Goal: Task Accomplishment & Management: Manage account settings

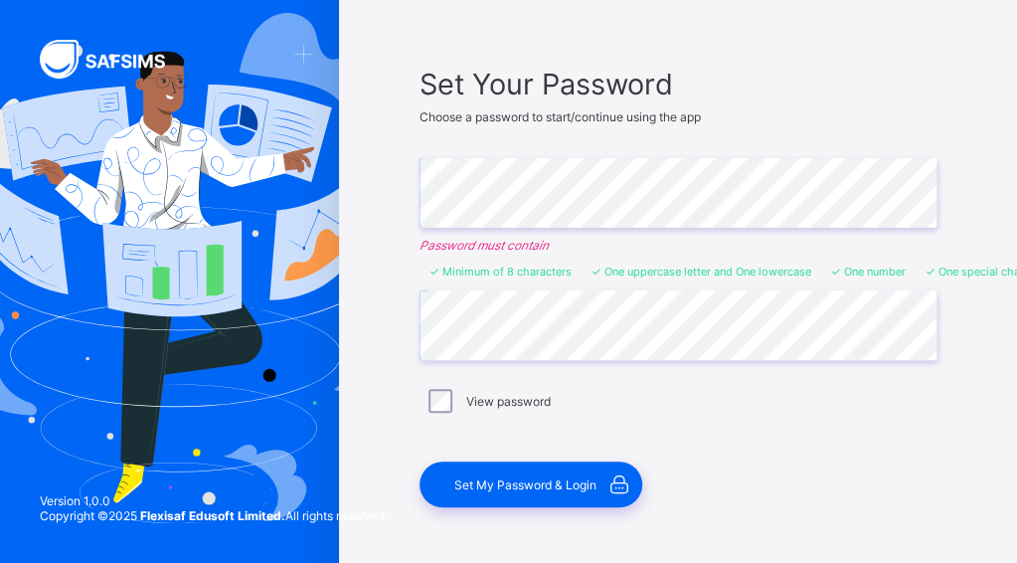
scroll to position [105, 0]
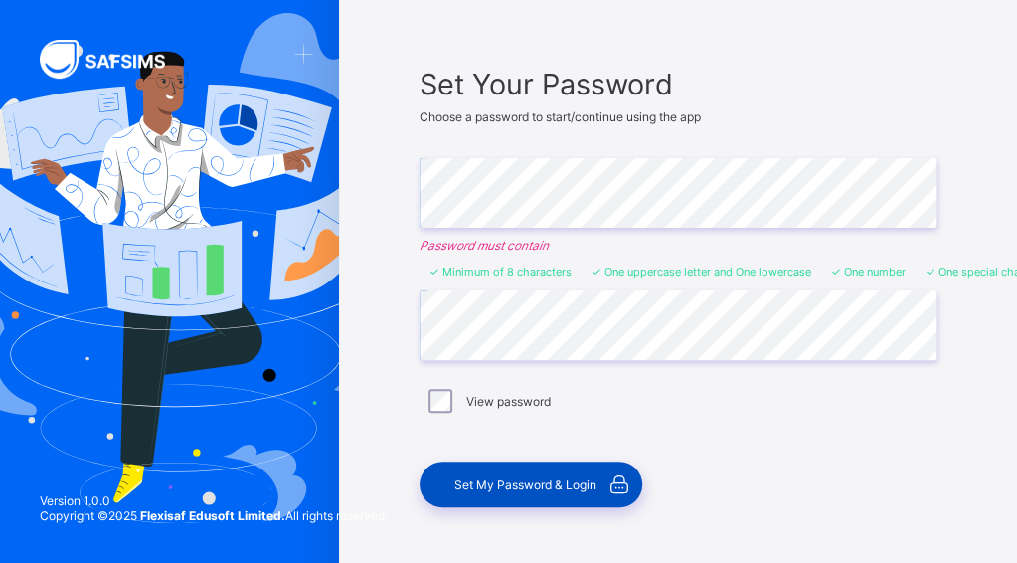
click at [555, 492] on div "Set My Password & Login" at bounding box center [530, 484] width 223 height 46
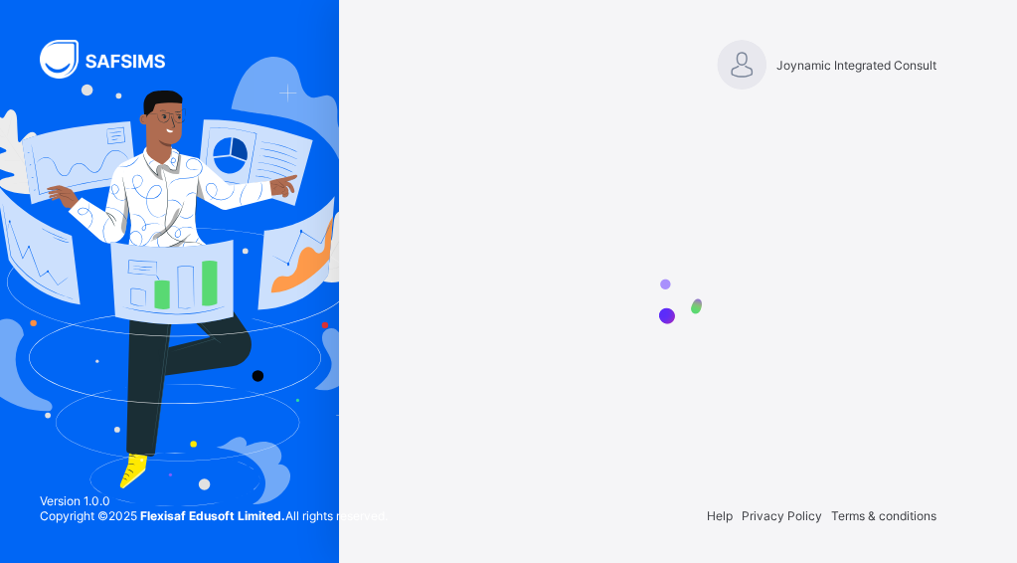
scroll to position [0, 0]
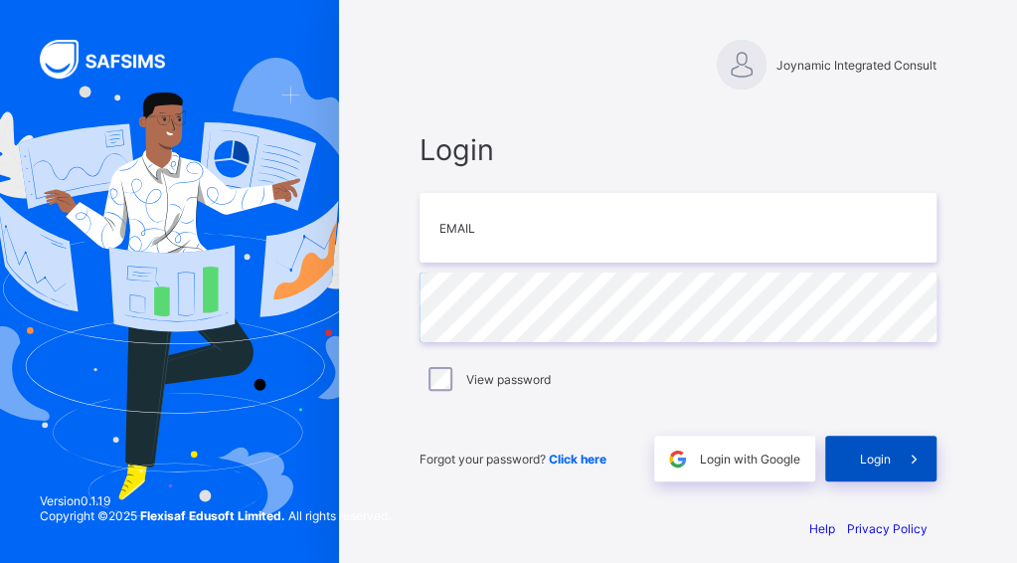
click at [891, 464] on span "Login" at bounding box center [875, 458] width 31 height 15
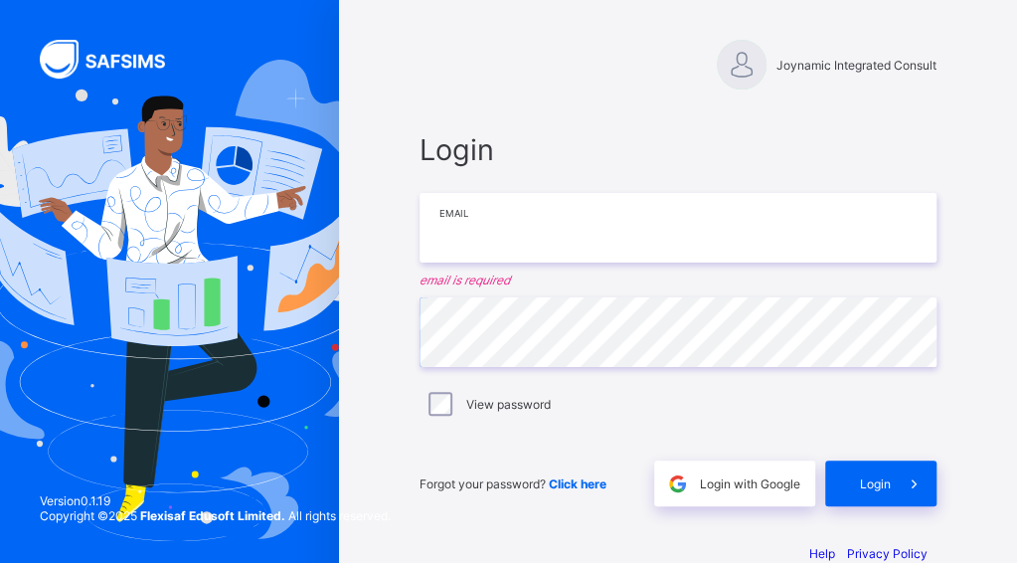
click at [506, 253] on input "email" at bounding box center [677, 228] width 517 height 70
type input "**********"
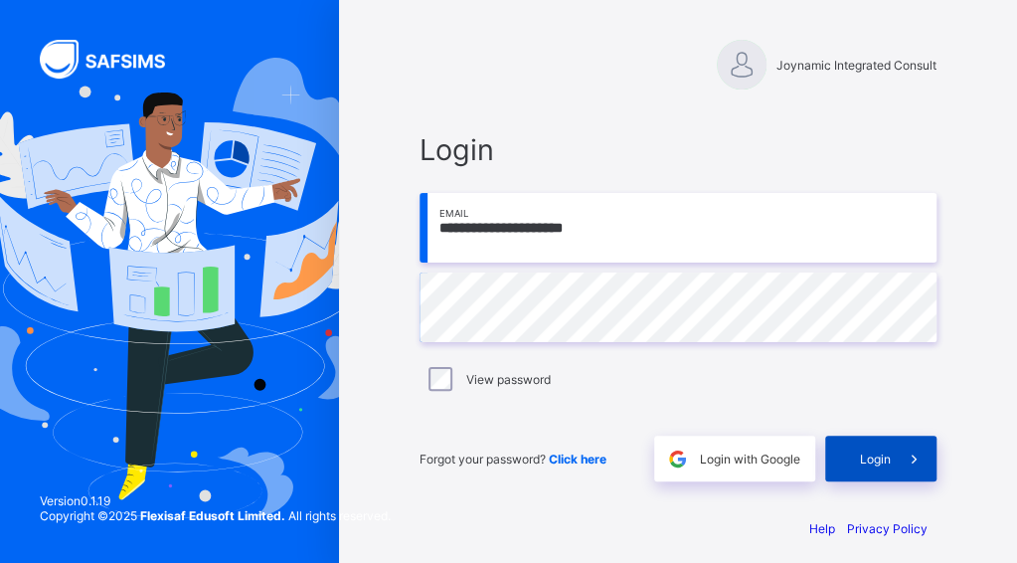
click at [875, 462] on span "Login" at bounding box center [875, 458] width 31 height 15
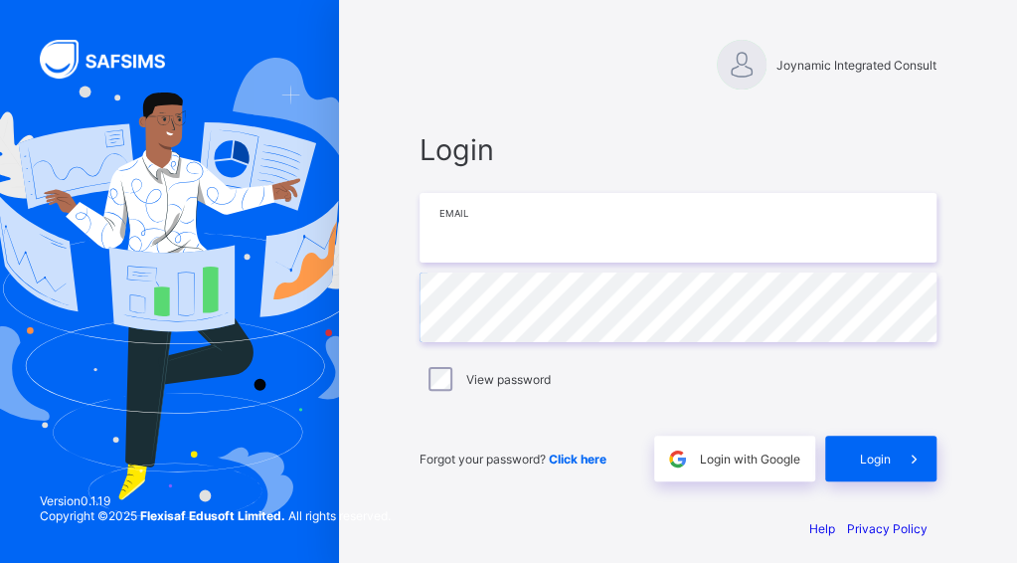
click at [469, 234] on input "email" at bounding box center [677, 228] width 517 height 70
click at [529, 224] on input "**********" at bounding box center [677, 228] width 517 height 70
click at [575, 226] on input "**********" at bounding box center [677, 228] width 517 height 70
click at [485, 228] on input "**********" at bounding box center [677, 228] width 517 height 70
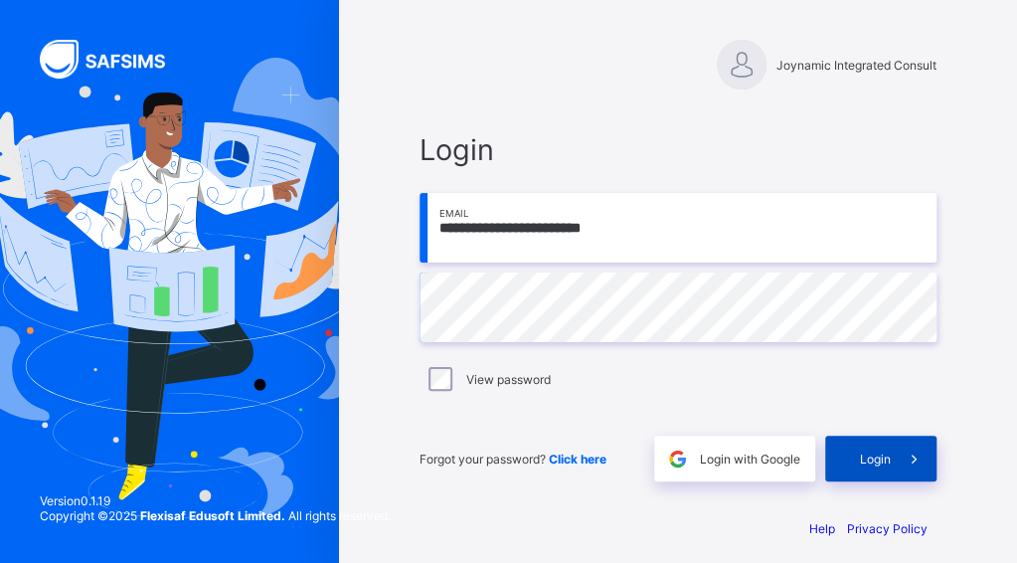
type input "**********"
click at [880, 452] on span "Login" at bounding box center [875, 458] width 31 height 15
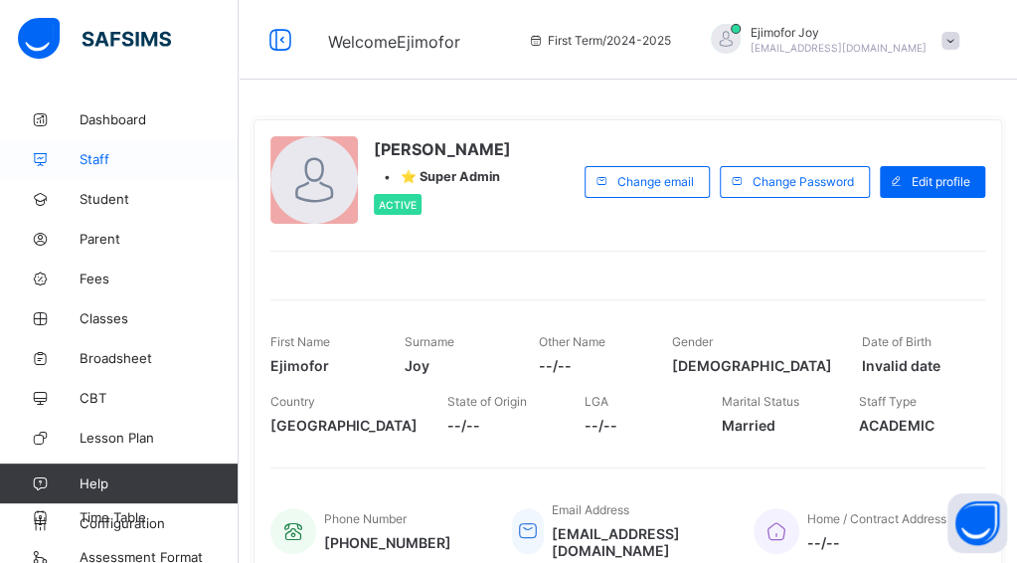
click at [162, 164] on span "Staff" at bounding box center [159, 159] width 159 height 16
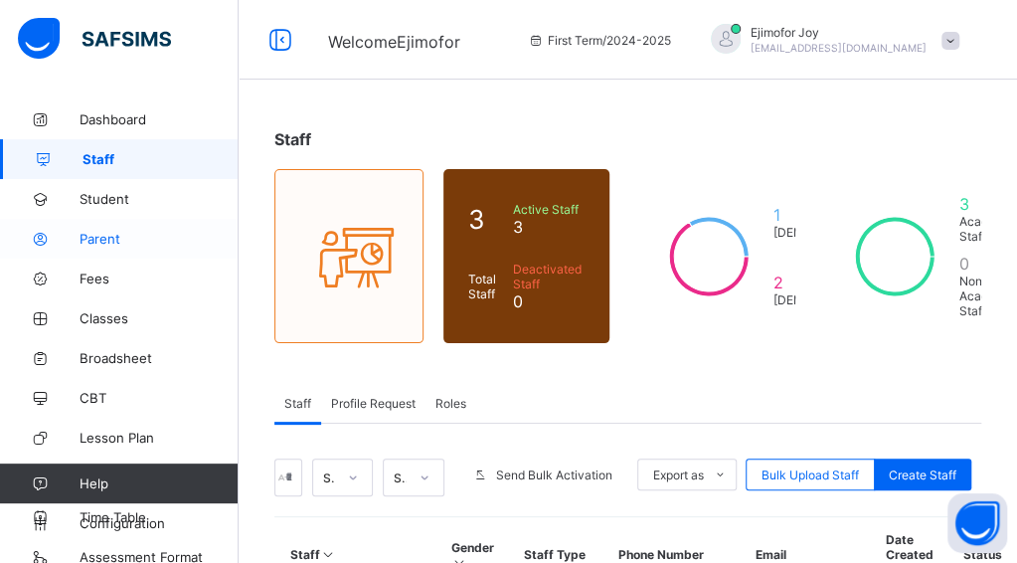
click at [119, 248] on link "Parent" at bounding box center [119, 239] width 239 height 40
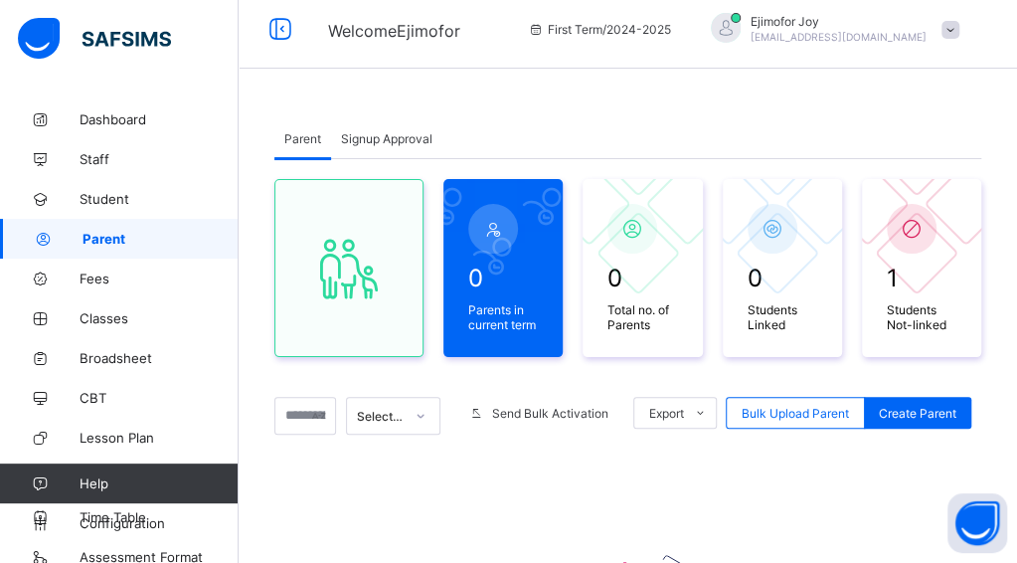
scroll to position [5, 0]
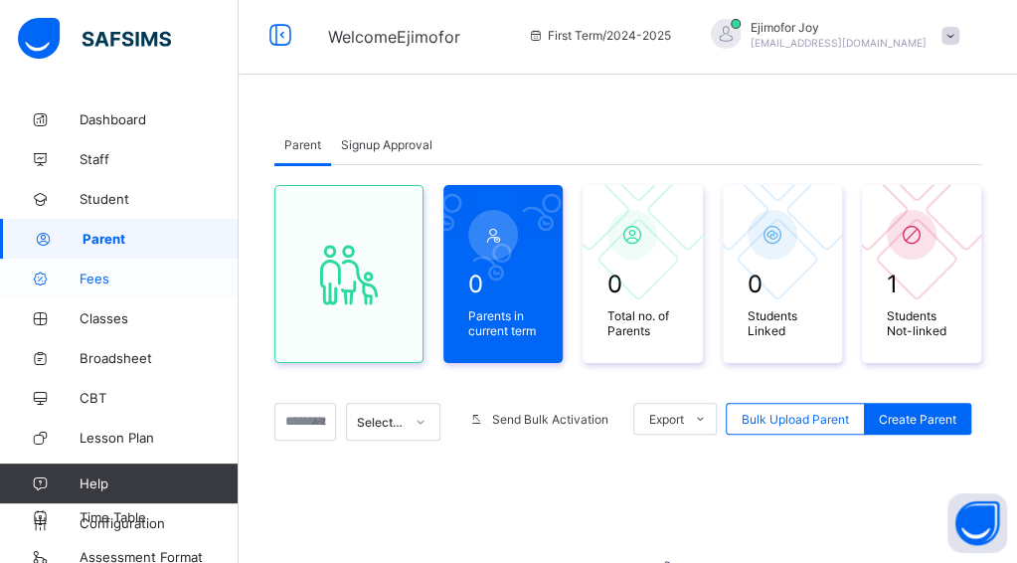
click at [121, 280] on span "Fees" at bounding box center [159, 278] width 159 height 16
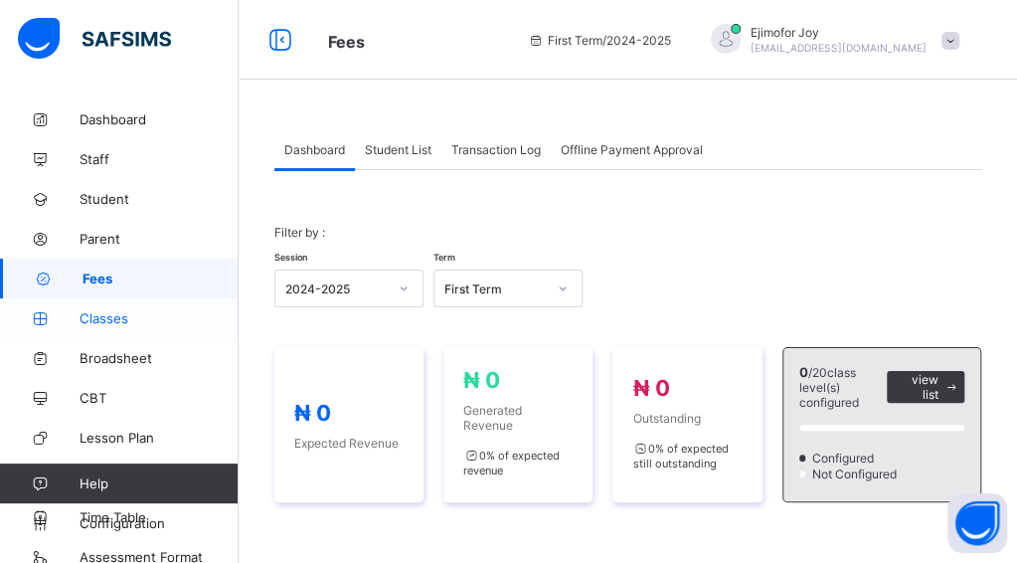
click at [167, 330] on link "Classes" at bounding box center [119, 318] width 239 height 40
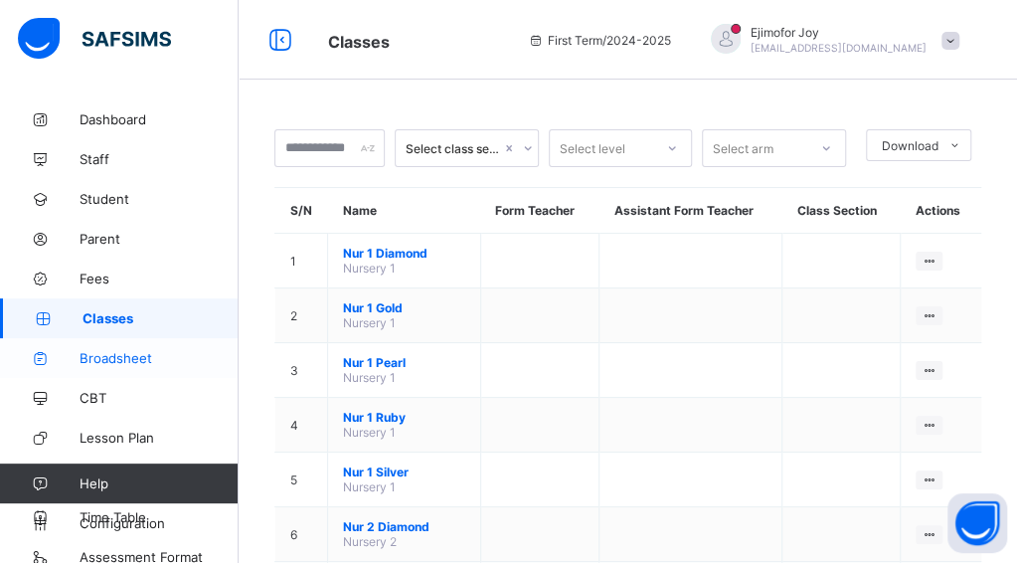
click at [161, 369] on link "Broadsheet" at bounding box center [119, 358] width 239 height 40
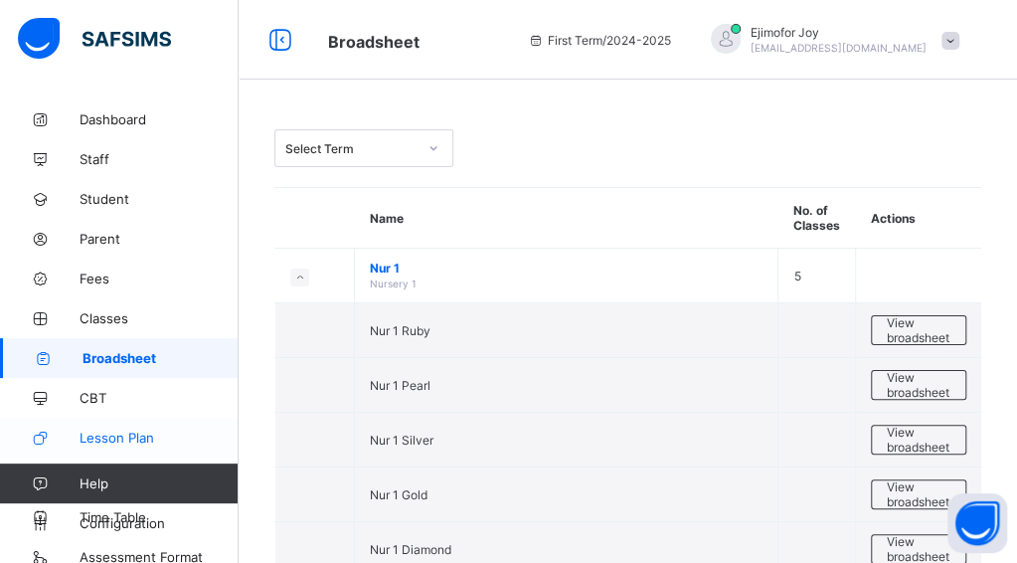
click at [187, 443] on span "Lesson Plan" at bounding box center [159, 437] width 159 height 16
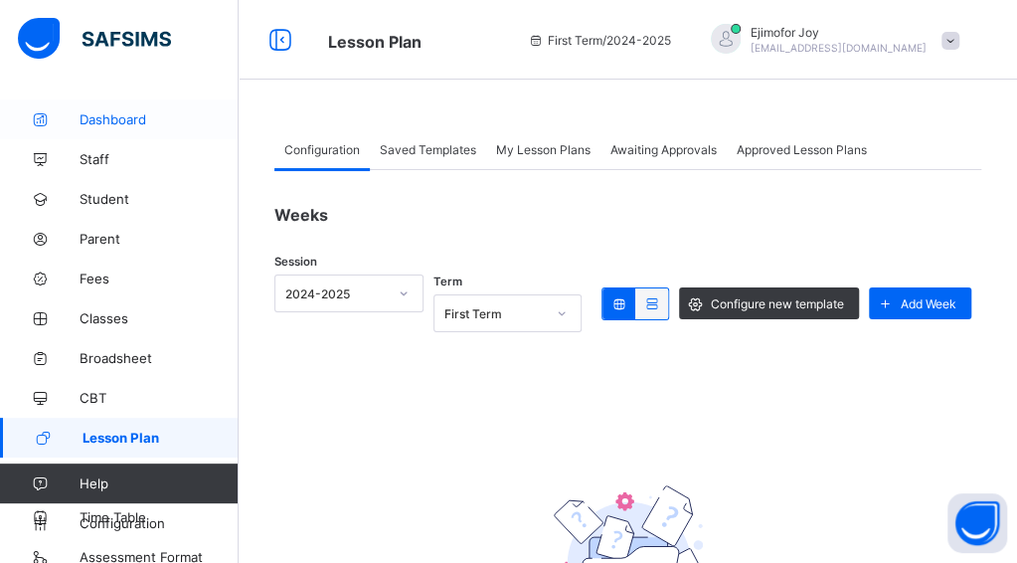
click at [145, 122] on span "Dashboard" at bounding box center [159, 119] width 159 height 16
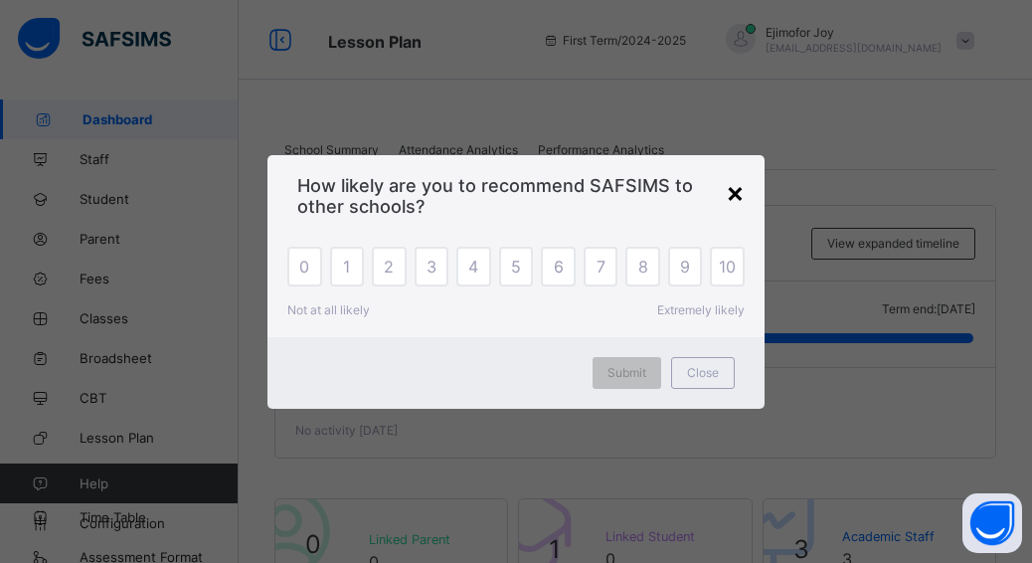
click at [733, 191] on div "×" at bounding box center [735, 192] width 19 height 34
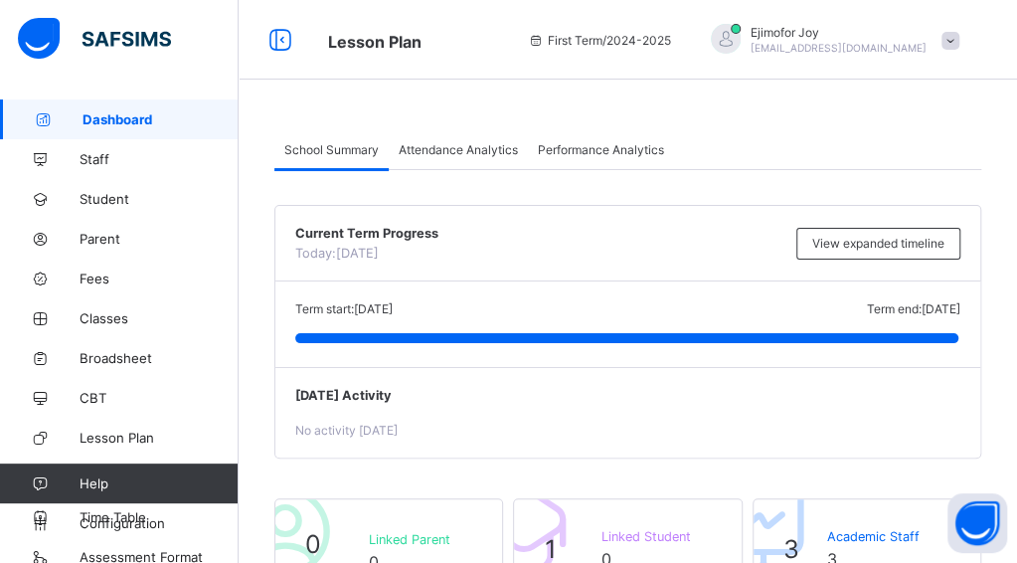
click at [165, 119] on span "Dashboard" at bounding box center [161, 119] width 156 height 16
click at [153, 166] on span "Staff" at bounding box center [159, 159] width 159 height 16
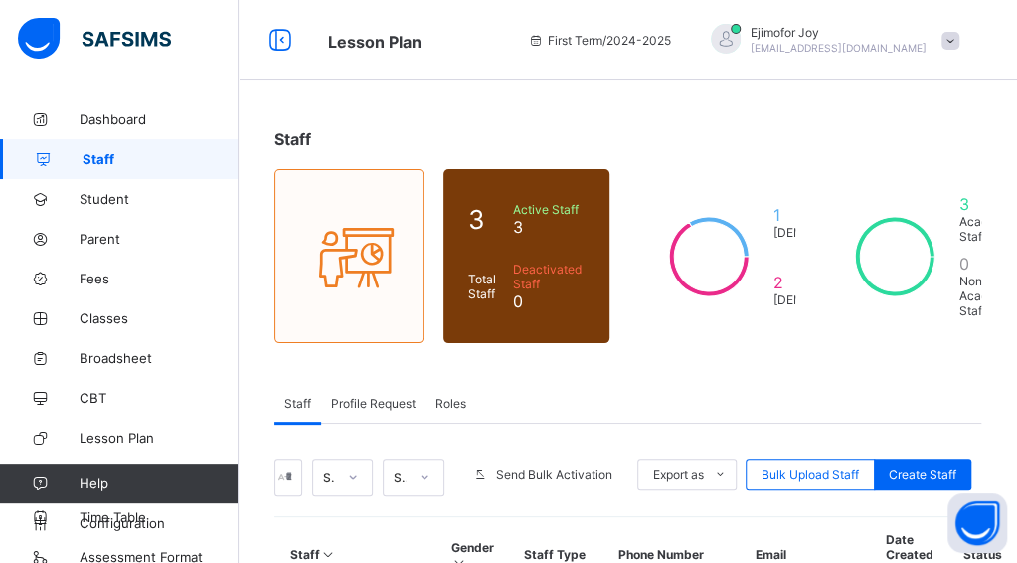
click at [114, 51] on img at bounding box center [94, 39] width 153 height 42
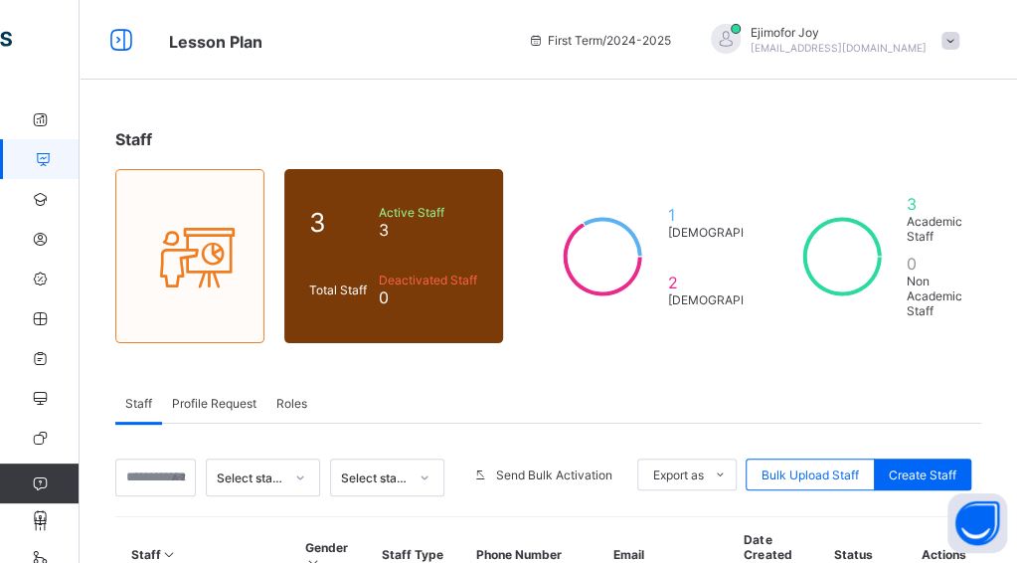
click at [886, 39] on div "[PERSON_NAME] [EMAIL_ADDRESS][DOMAIN_NAME]" at bounding box center [838, 40] width 176 height 30
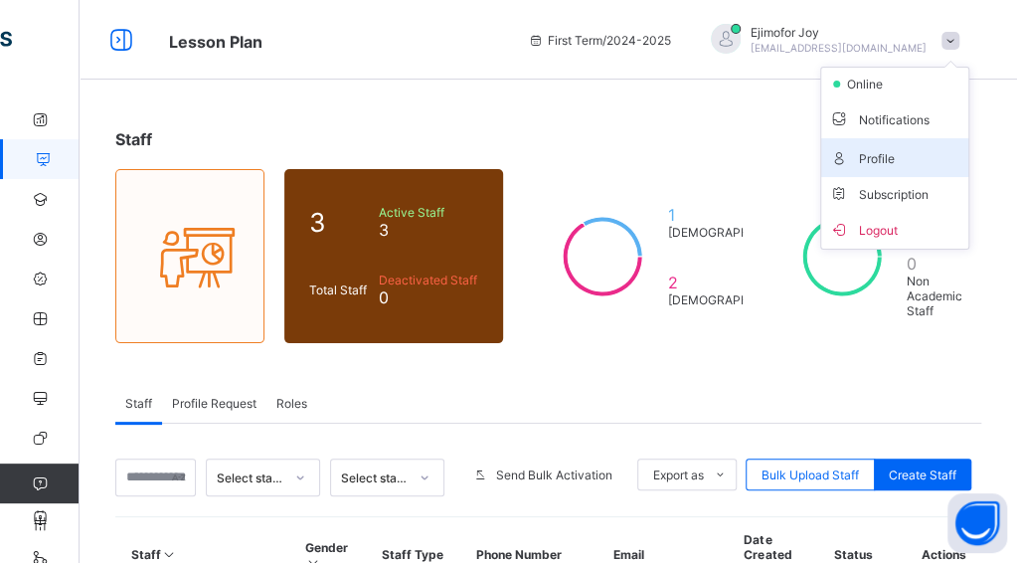
click at [884, 160] on span "Profile" at bounding box center [894, 157] width 131 height 23
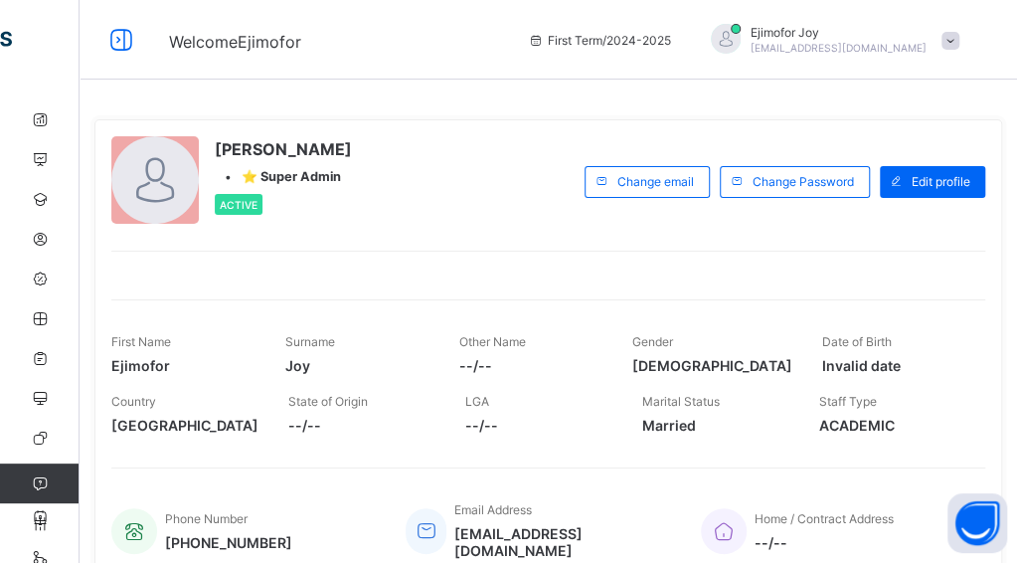
click at [151, 185] on div at bounding box center [154, 179] width 87 height 87
